Goal: Task Accomplishment & Management: Manage account settings

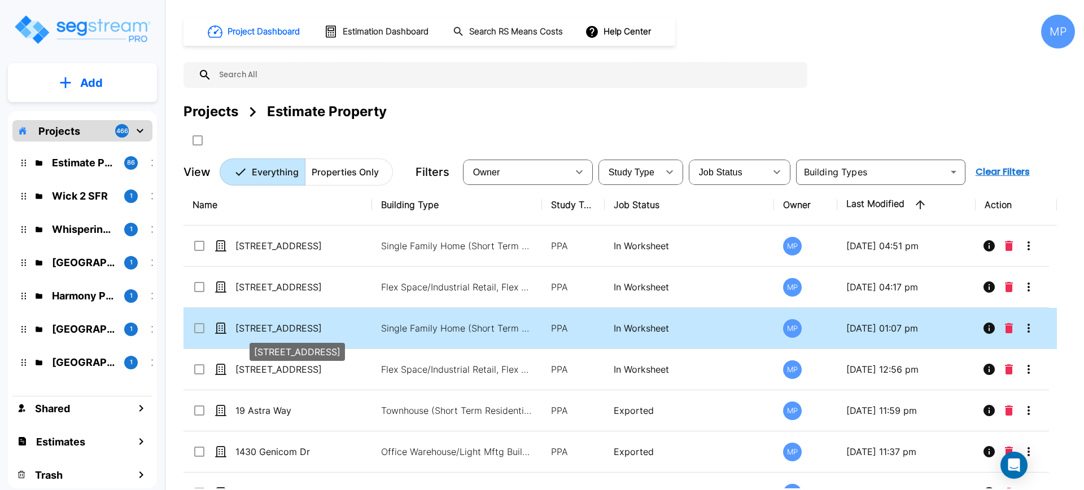
click at [258, 324] on p "[STREET_ADDRESS]" at bounding box center [291, 329] width 113 height 14
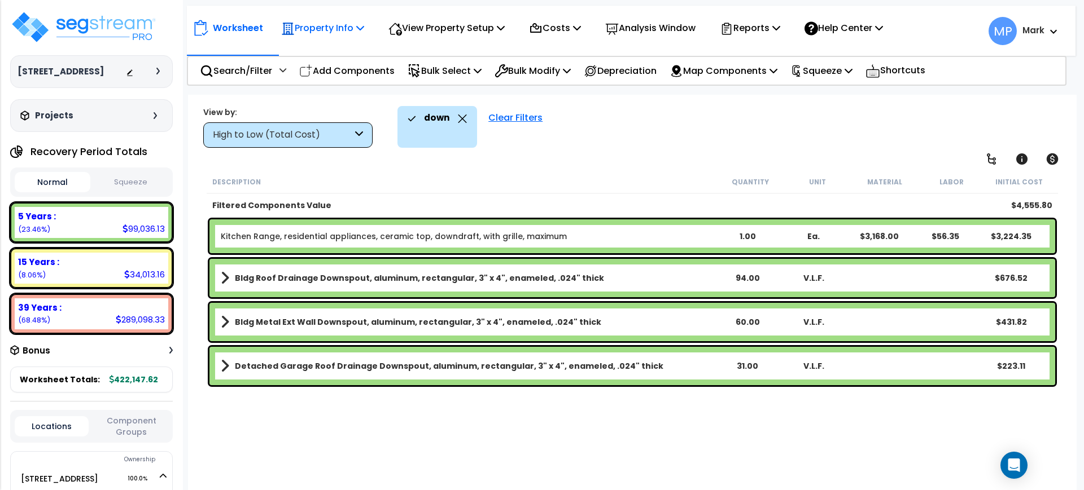
click at [326, 29] on p "Property Info" at bounding box center [322, 27] width 83 height 15
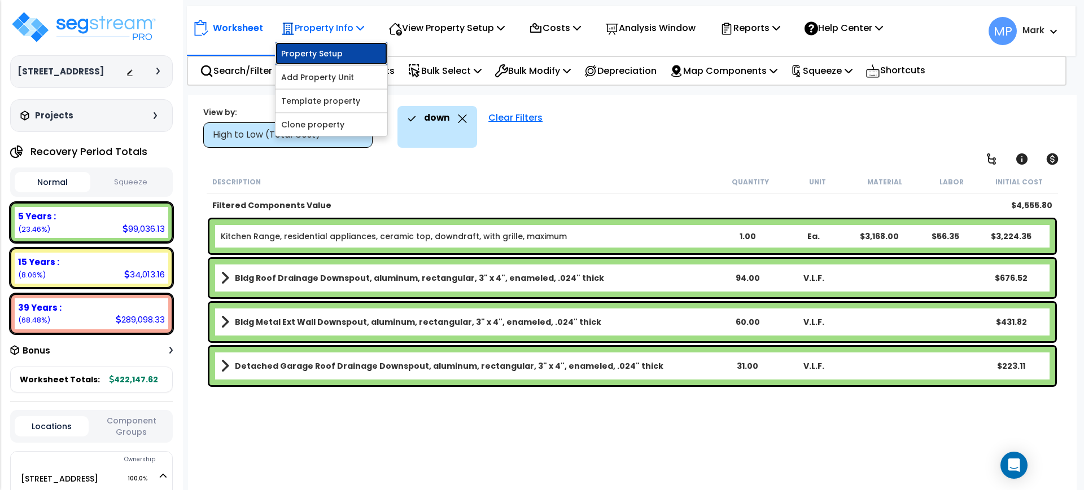
click at [331, 53] on link "Property Setup" at bounding box center [331, 53] width 112 height 23
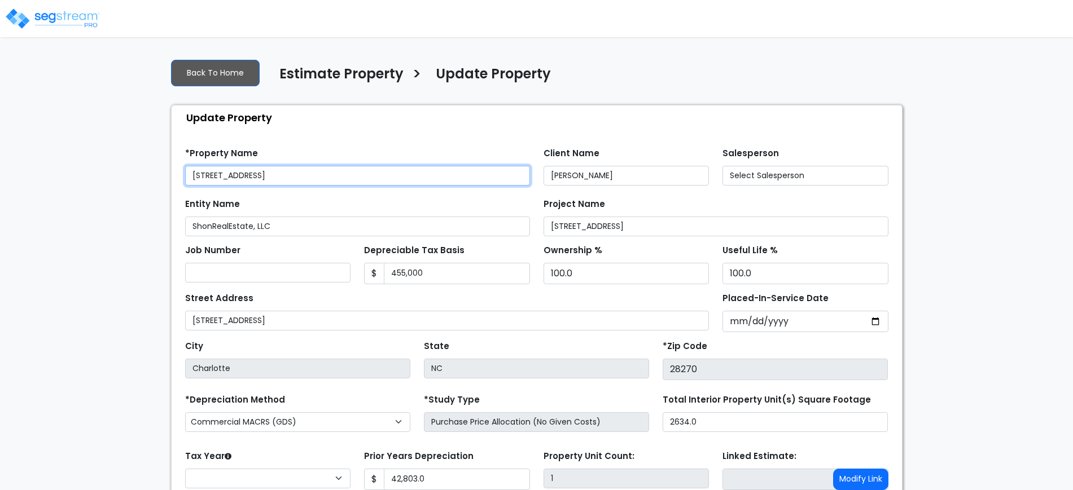
select select "2022"
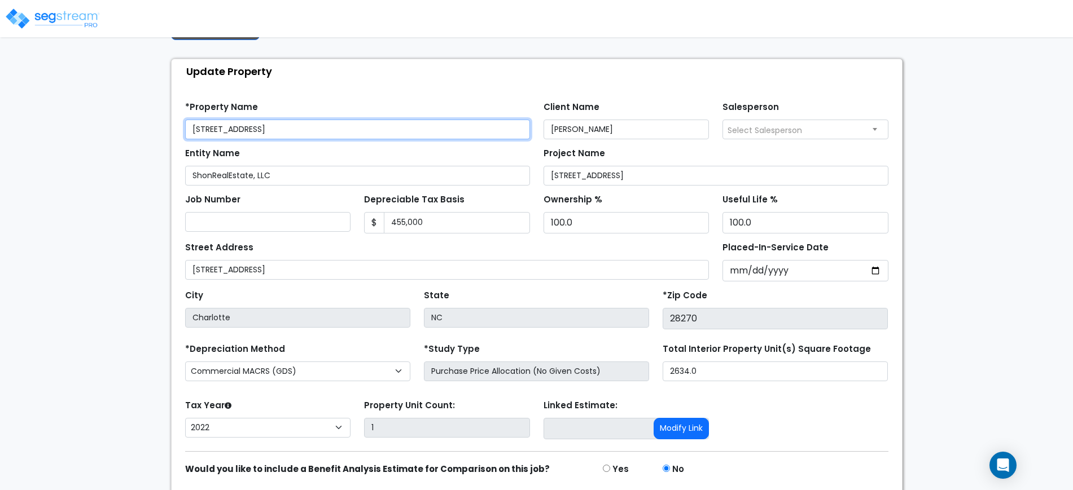
scroll to position [71, 0]
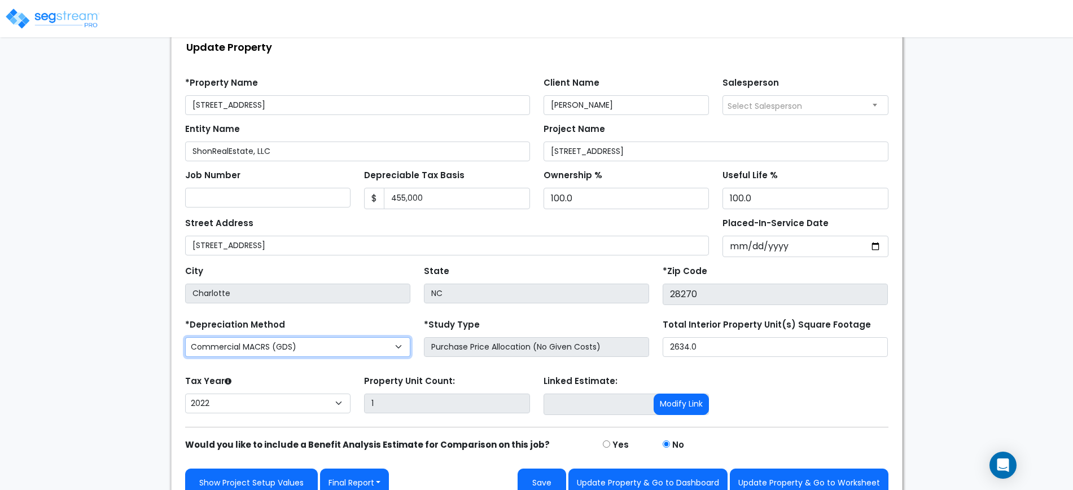
click at [385, 347] on select "Commercial MACRS (GDS) Residential MACRS (GDS) Commercial MACRS (ADS) Commercia…" at bounding box center [297, 347] width 225 height 20
select select "RM("
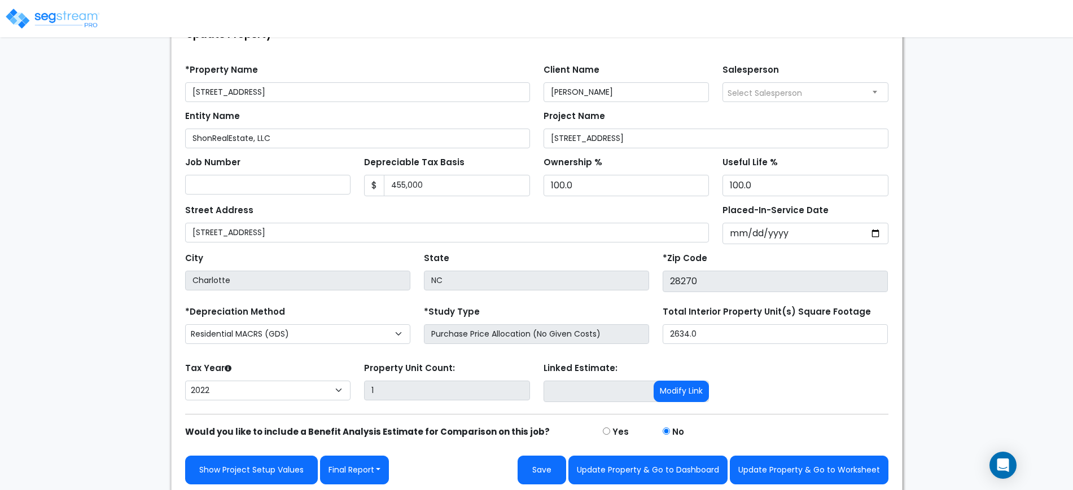
scroll to position [87, 0]
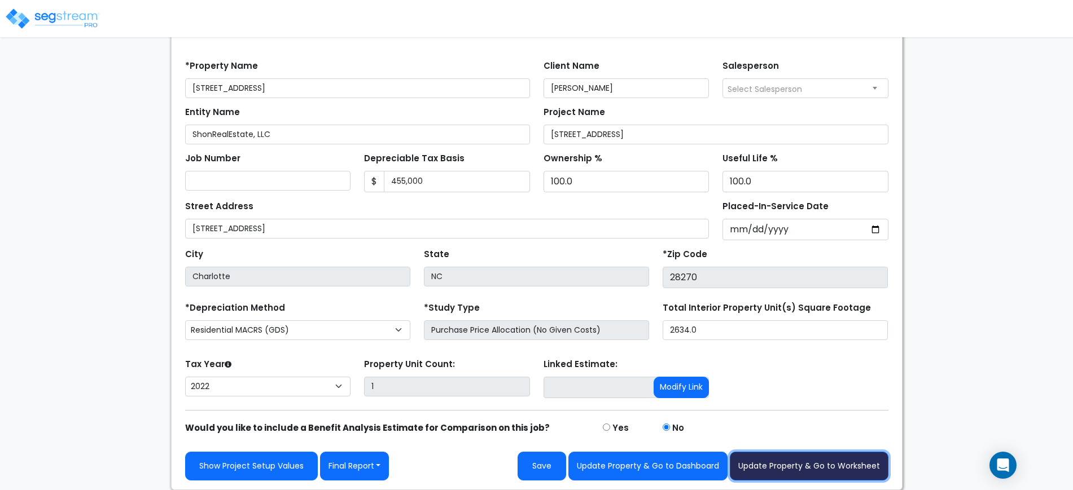
click at [764, 466] on button "Update Property & Go to Worksheet" at bounding box center [809, 466] width 159 height 29
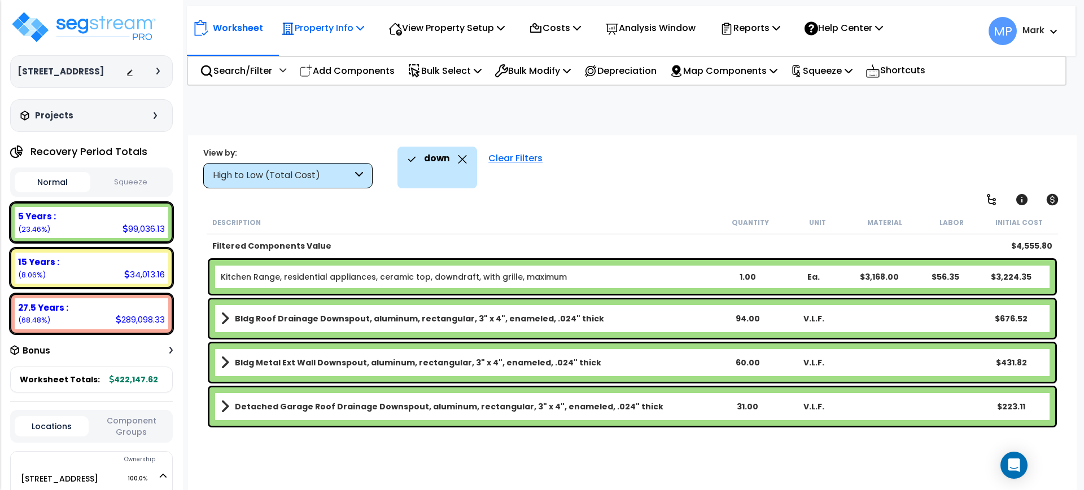
click at [331, 32] on p "Property Info" at bounding box center [322, 27] width 83 height 15
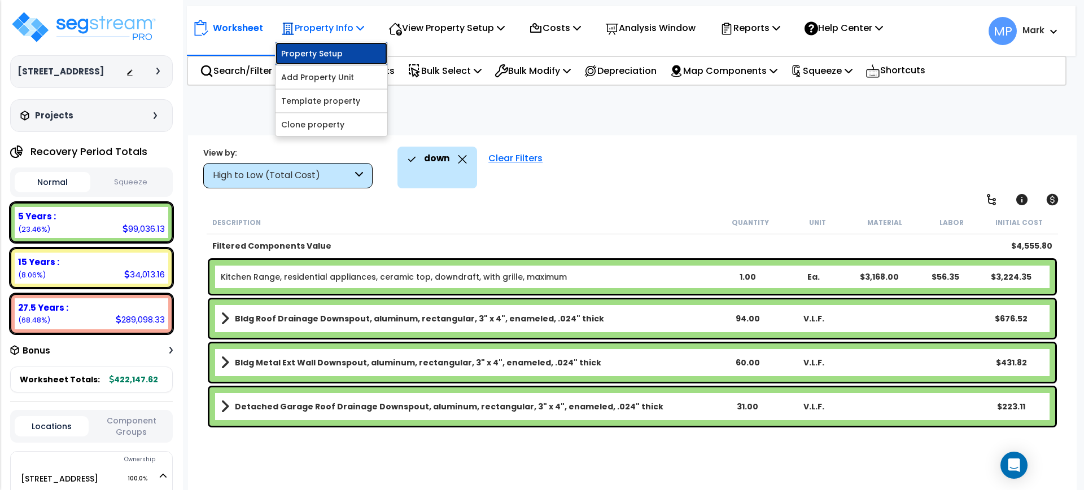
click at [319, 52] on link "Property Setup" at bounding box center [331, 53] width 112 height 23
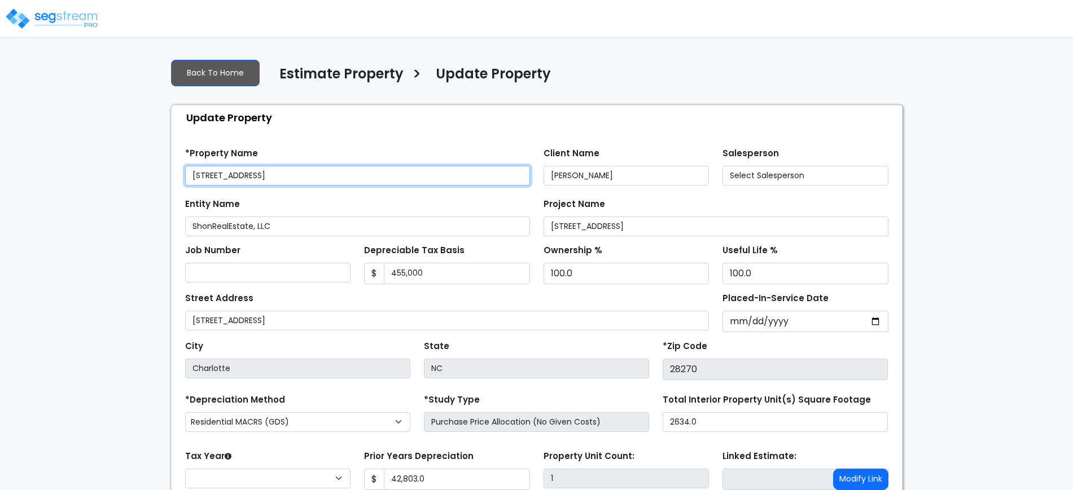
select select "2022"
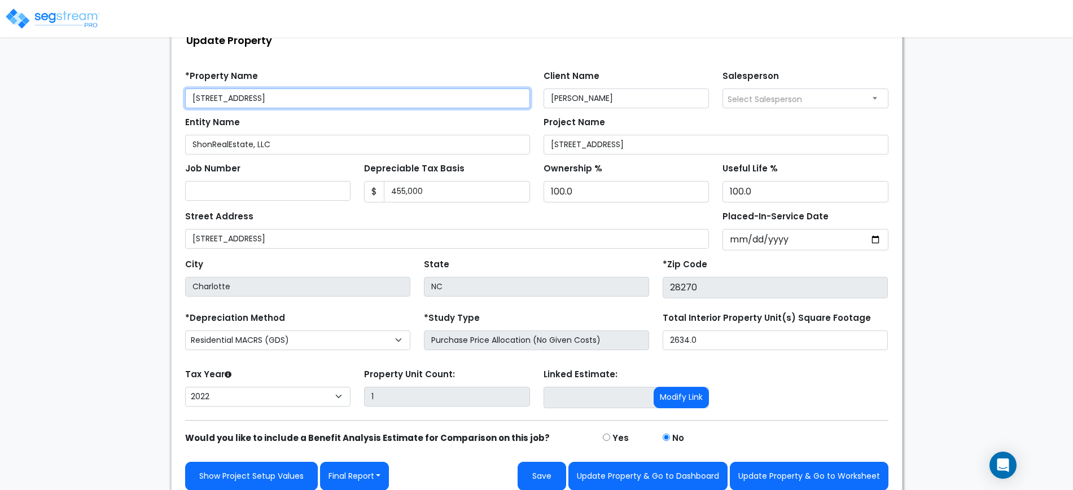
scroll to position [87, 0]
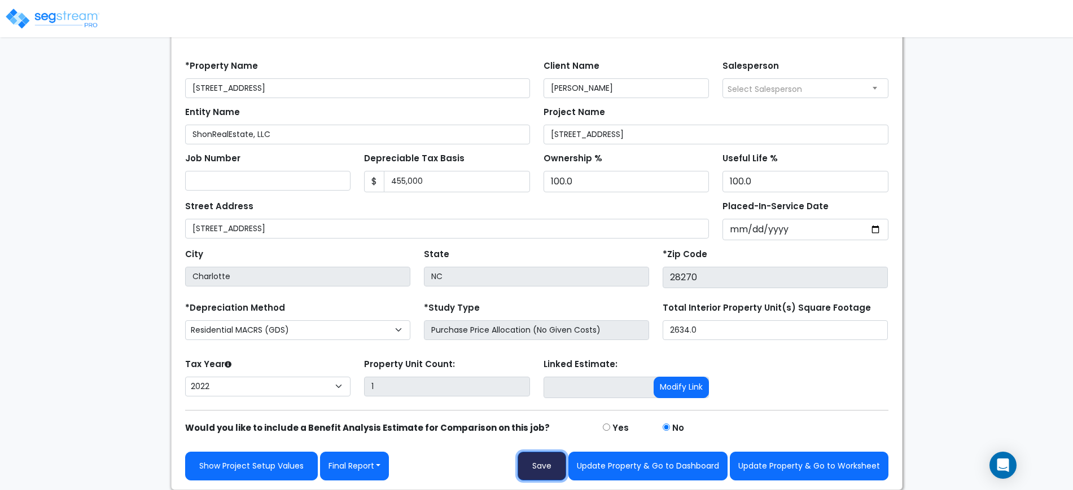
click at [546, 464] on button "Save" at bounding box center [542, 466] width 49 height 29
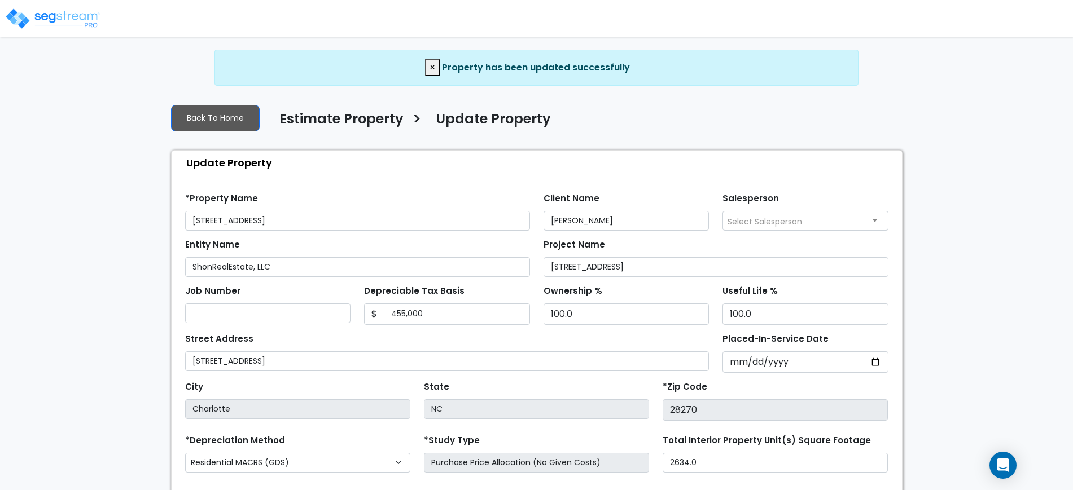
select select "2022"
